Goal: Navigation & Orientation: Find specific page/section

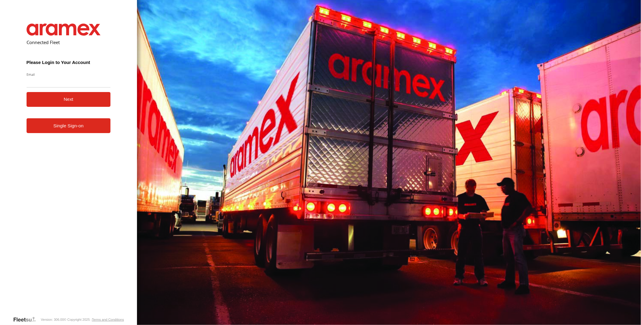
click at [73, 84] on input "Email" at bounding box center [69, 82] width 84 height 11
type input "**********"
click at [27, 92] on button "Next" at bounding box center [69, 99] width 84 height 15
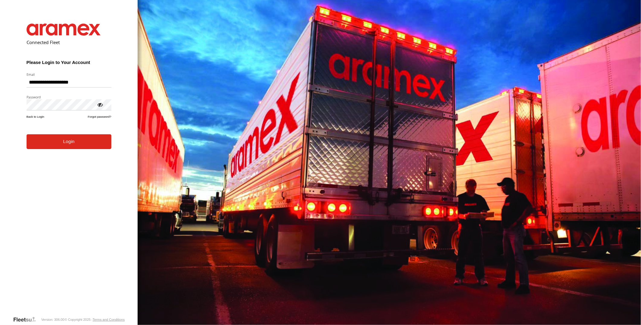
click at [27, 134] on button "Login" at bounding box center [69, 141] width 85 height 15
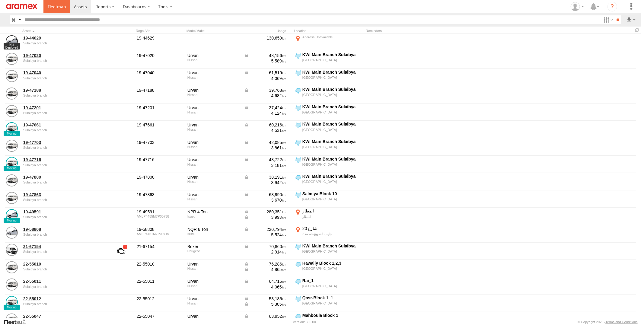
click at [60, 8] on span at bounding box center [57, 7] width 18 height 6
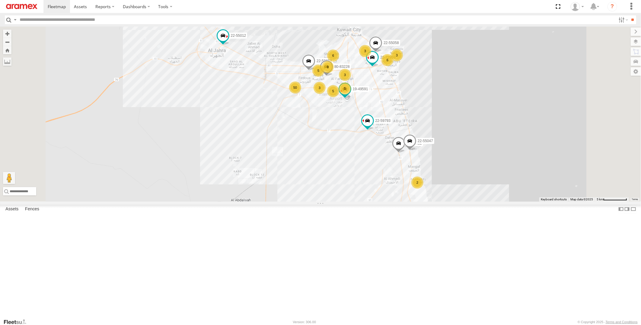
scroll to position [1502, 0]
